Goal: Task Accomplishment & Management: Manage account settings

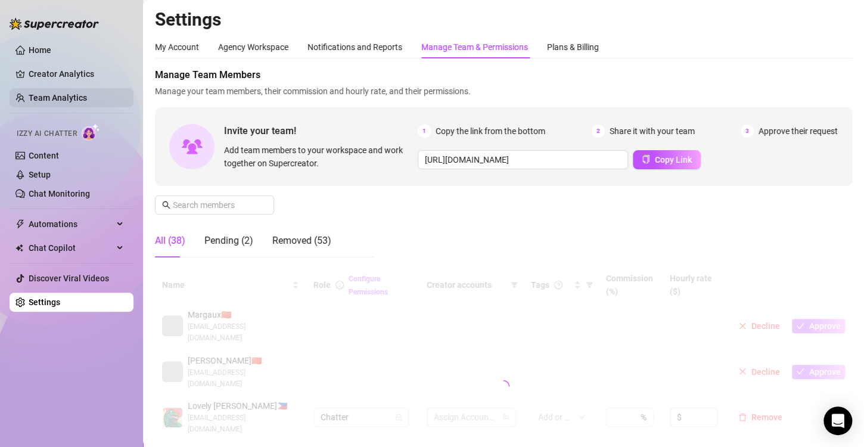
click at [57, 96] on link "Team Analytics" at bounding box center [58, 98] width 58 height 10
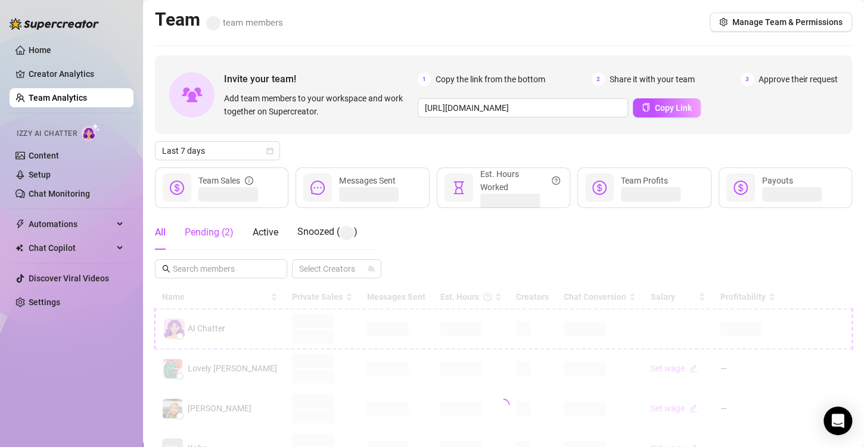
click at [201, 231] on div "Pending ( 2 )" at bounding box center [209, 232] width 49 height 14
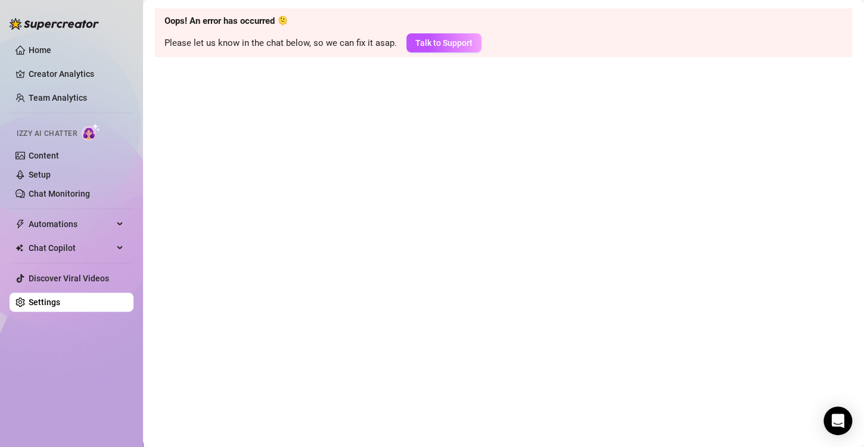
click at [412, 99] on main "Oops! An error has occurred 🫠 Please let us know in the chat below, so we can f…" at bounding box center [503, 223] width 721 height 447
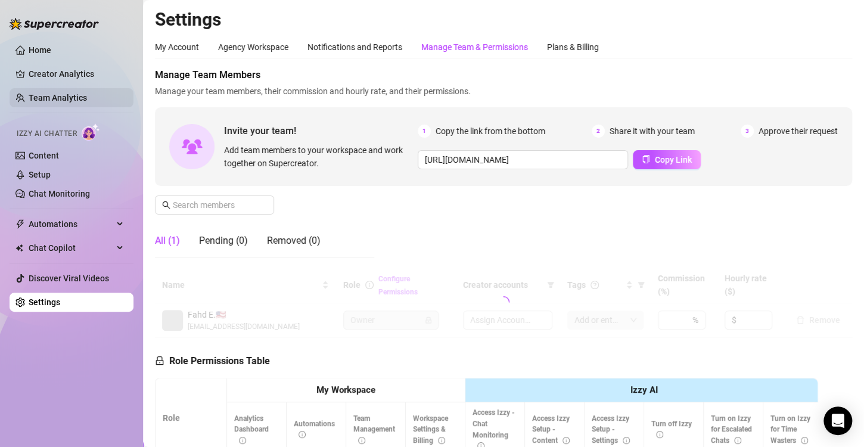
click at [52, 102] on link "Team Analytics" at bounding box center [58, 98] width 58 height 10
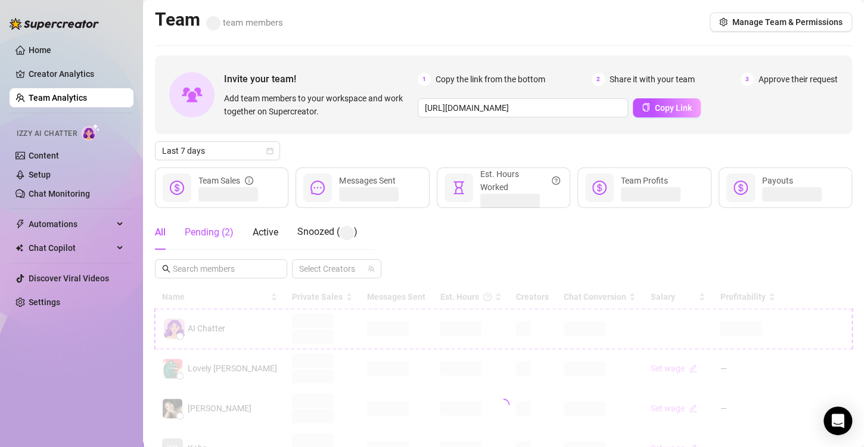
click at [211, 232] on div "Pending ( 2 )" at bounding box center [209, 232] width 49 height 14
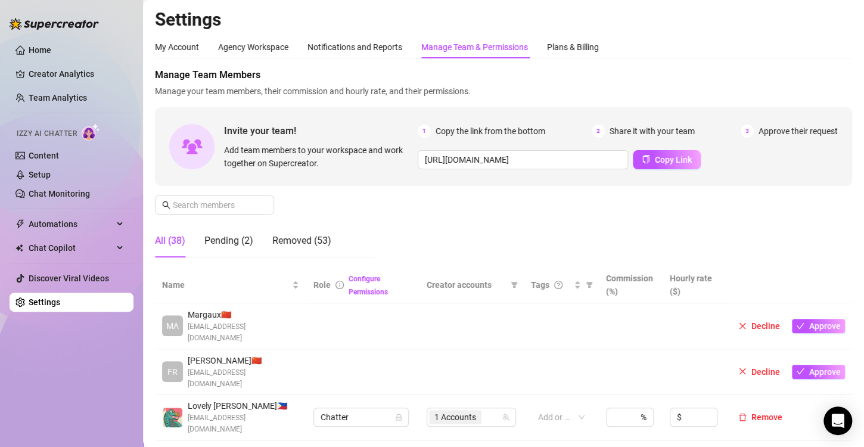
scroll to position [179, 0]
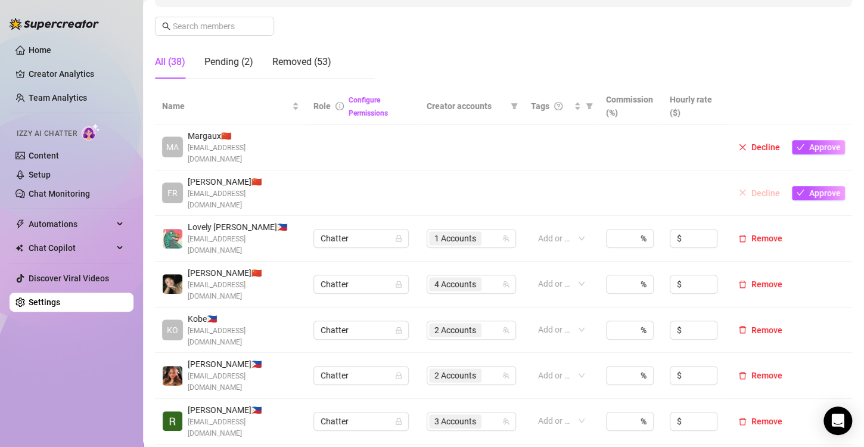
click at [751, 188] on span "Decline" at bounding box center [765, 193] width 29 height 10
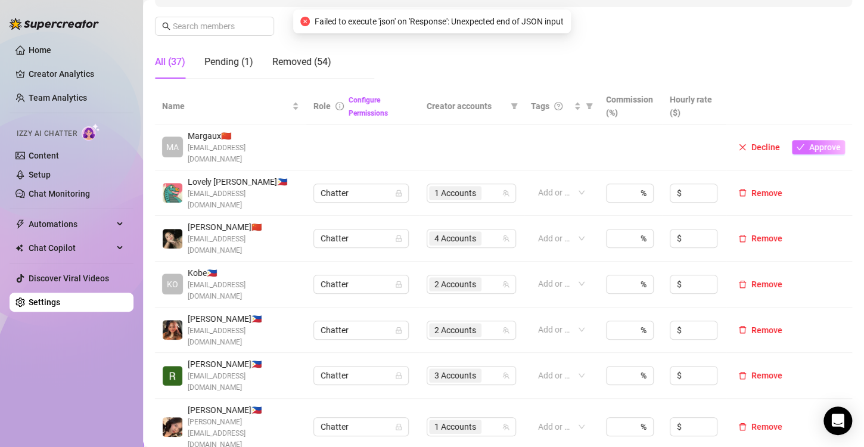
click at [809, 143] on span "Approve" at bounding box center [825, 147] width 32 height 10
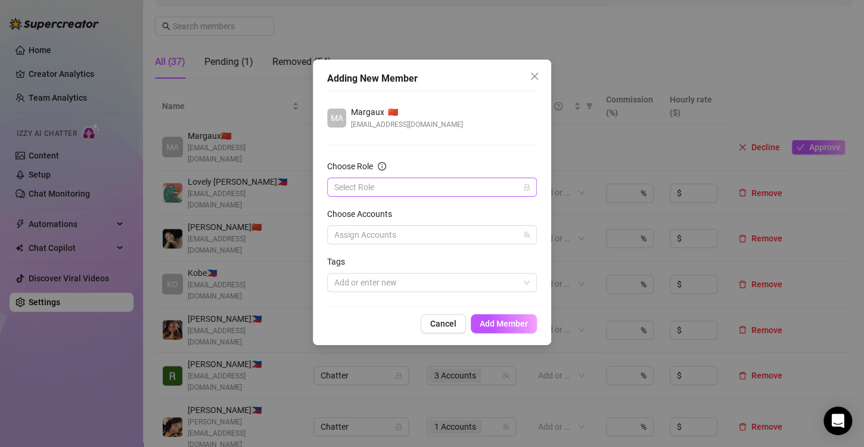
click at [392, 189] on input "Choose Role" at bounding box center [426, 187] width 185 height 18
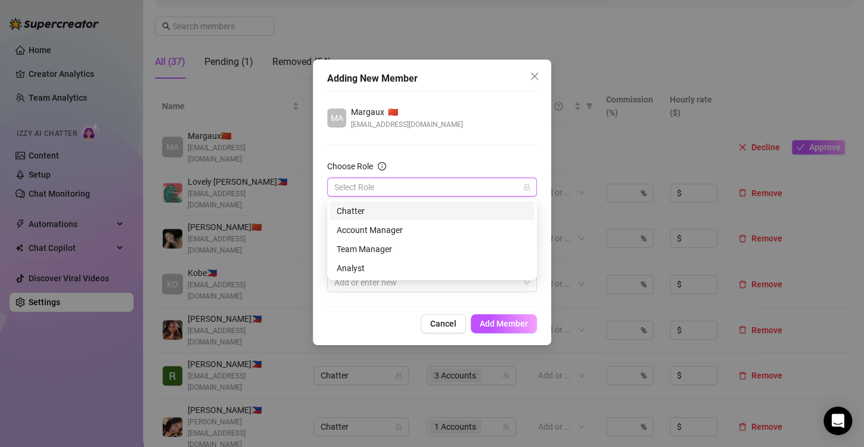
click at [370, 211] on div "Chatter" at bounding box center [431, 210] width 191 height 13
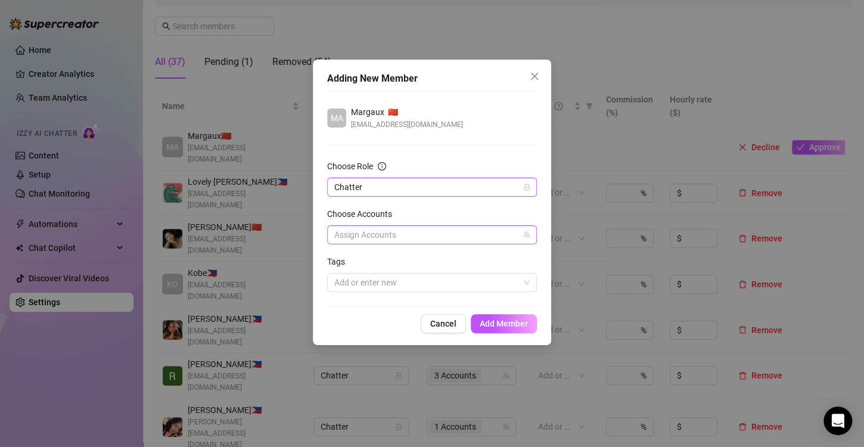
click at [407, 231] on div at bounding box center [425, 234] width 192 height 17
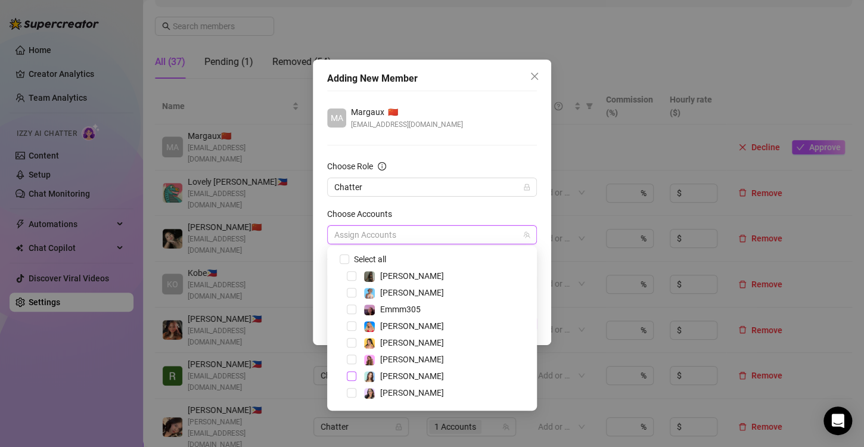
click at [353, 378] on span "Select tree node" at bounding box center [352, 376] width 10 height 10
click at [470, 105] on div "MA Margaux 🇨🇳 [EMAIL_ADDRESS][DOMAIN_NAME]" at bounding box center [432, 117] width 210 height 25
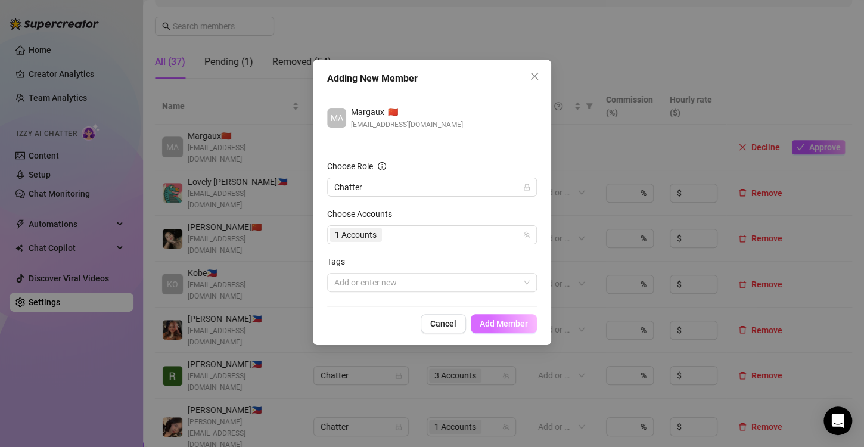
click at [495, 326] on span "Add Member" at bounding box center [503, 324] width 48 height 10
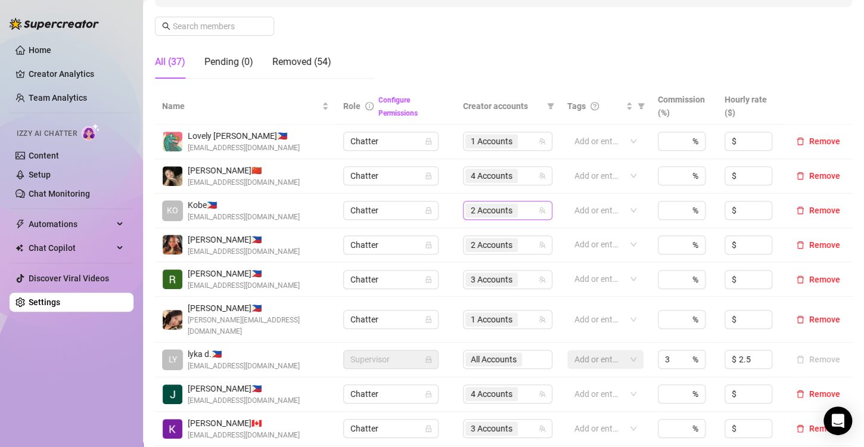
click at [477, 216] on span "2 Accounts" at bounding box center [491, 210] width 42 height 13
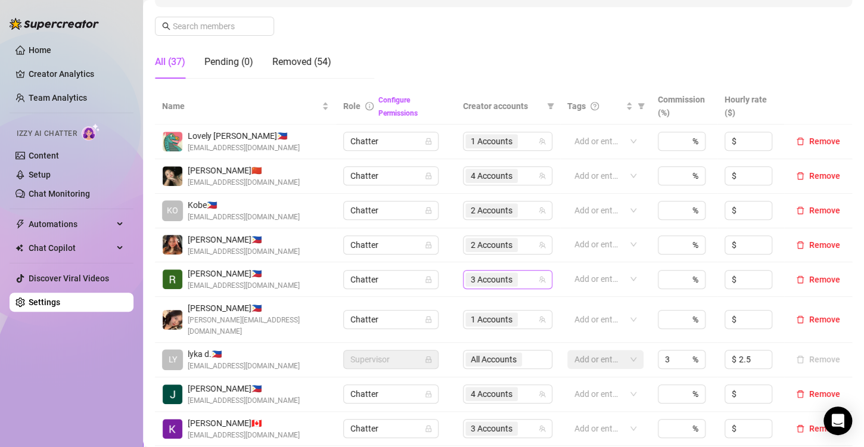
click at [481, 276] on span "3 Accounts" at bounding box center [491, 279] width 42 height 13
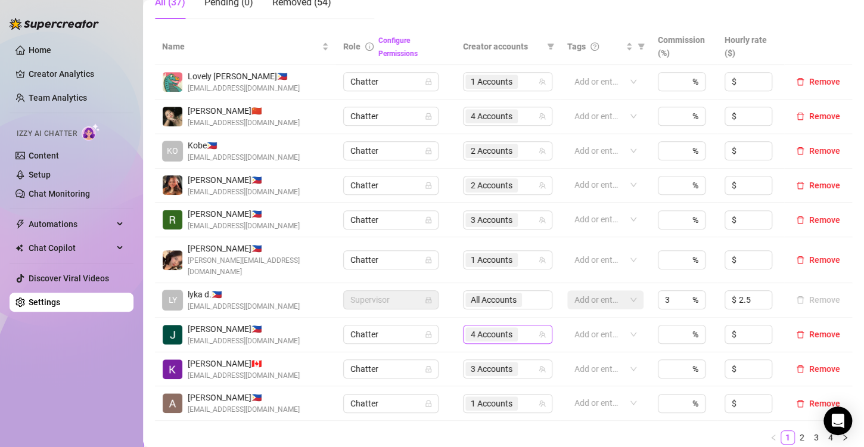
click at [475, 328] on span "4 Accounts" at bounding box center [491, 334] width 42 height 13
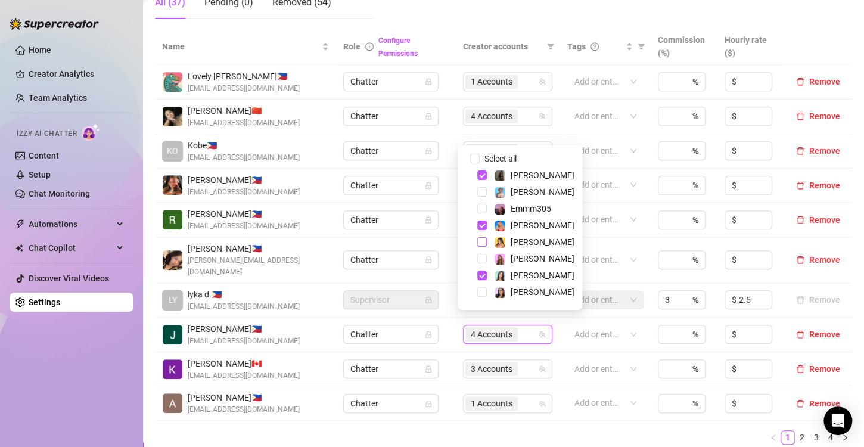
click at [482, 242] on span "Select tree node" at bounding box center [482, 242] width 10 height 10
click at [493, 433] on div "Name Role Configure Permissions Creator accounts Tags Commission (%) Hourly rat…" at bounding box center [503, 241] width 697 height 425
click at [482, 328] on span "5 Accounts" at bounding box center [491, 334] width 42 height 13
click at [440, 430] on ul "1 2 3 4" at bounding box center [503, 437] width 697 height 14
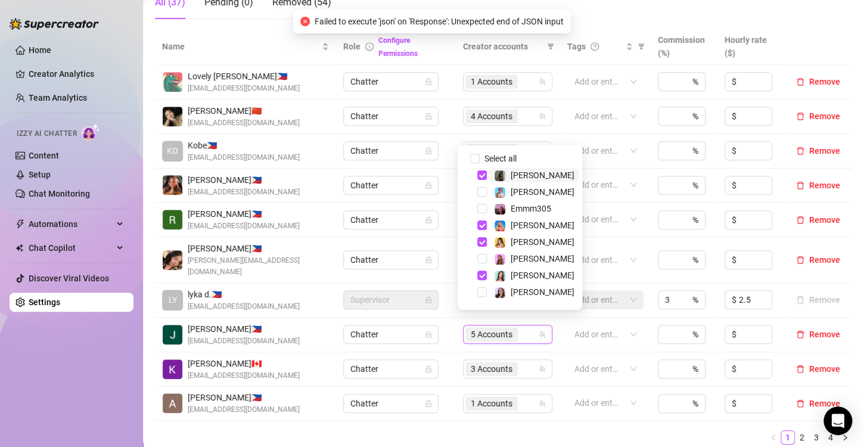
click at [488, 328] on span "5 Accounts" at bounding box center [491, 334] width 42 height 13
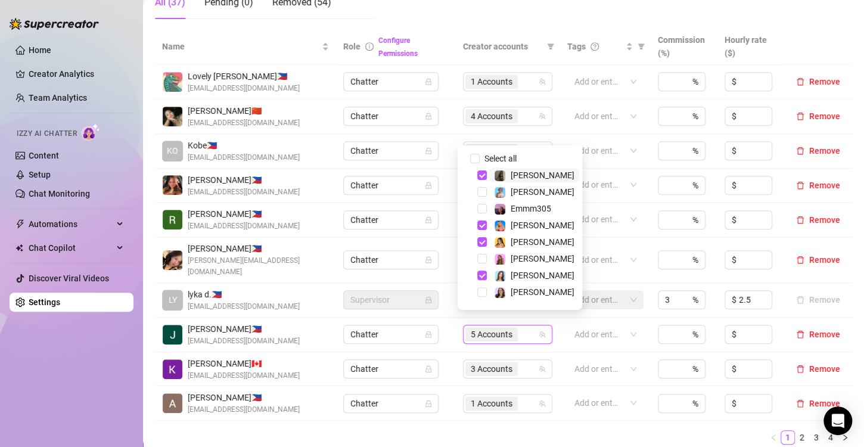
drag, startPoint x: 531, startPoint y: 431, endPoint x: 528, endPoint y: 444, distance: 12.9
click at [530, 431] on ul "1 2 3 4" at bounding box center [503, 437] width 697 height 14
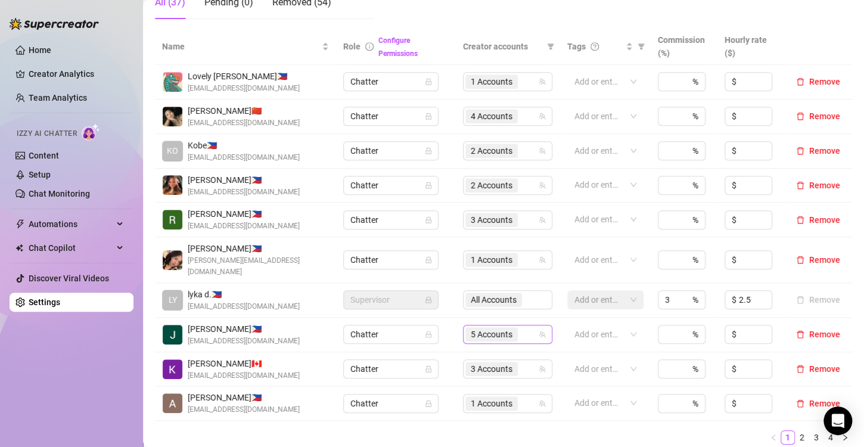
click at [496, 328] on span "5 Accounts" at bounding box center [491, 334] width 42 height 13
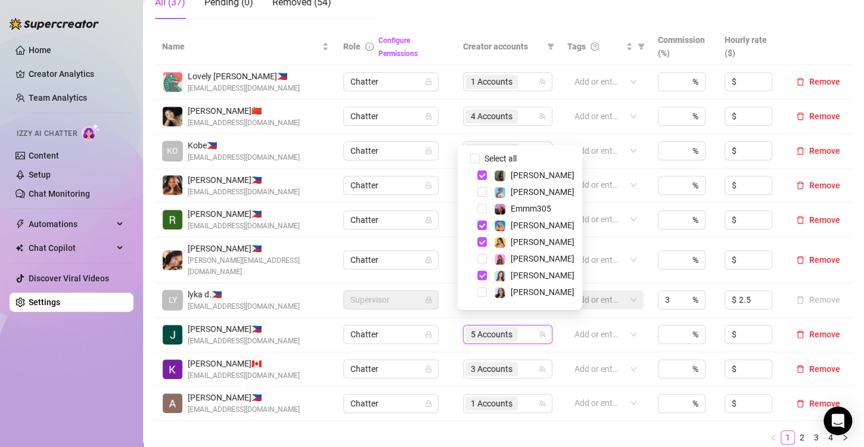
click at [475, 430] on ul "1 2 3 4" at bounding box center [503, 437] width 697 height 14
